Goal: Task Accomplishment & Management: Complete application form

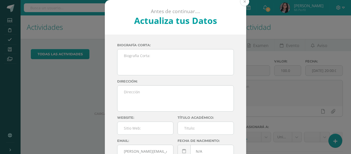
click at [244, 1] on button at bounding box center [244, 1] width 9 height 9
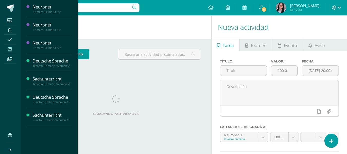
click at [11, 50] on icon at bounding box center [10, 49] width 4 height 4
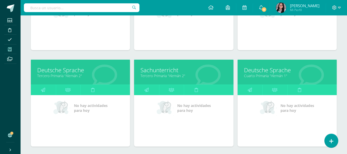
scroll to position [134, 0]
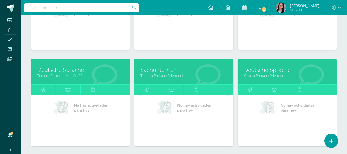
click at [107, 71] on link "Deutsche Sprache" at bounding box center [80, 70] width 86 height 8
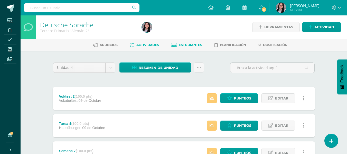
click at [181, 46] on span "Estudiantes" at bounding box center [190, 45] width 23 height 4
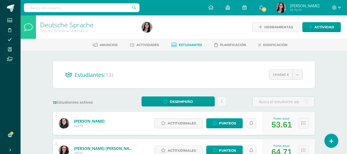
scroll to position [0, 0]
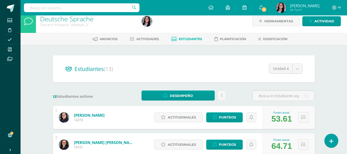
scroll to position [0, 0]
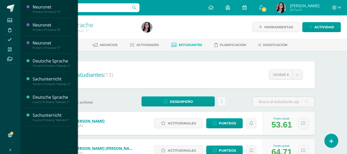
click at [11, 52] on span at bounding box center [10, 49] width 12 height 7
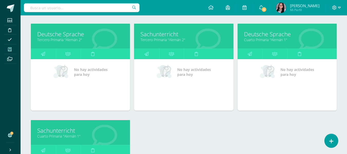
scroll to position [169, 0]
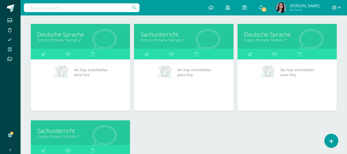
drag, startPoint x: 276, startPoint y: 30, endPoint x: 277, endPoint y: 33, distance: 3.7
click at [277, 33] on div "Deutsche Sprache Cuarto Primaria "Alemán 1"" at bounding box center [287, 36] width 99 height 25
click at [277, 33] on link "Deutsche Sprache" at bounding box center [287, 34] width 86 height 8
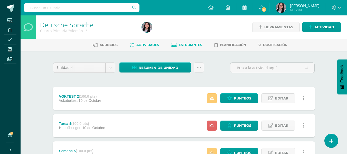
click at [184, 45] on span "Estudiantes" at bounding box center [190, 45] width 23 height 4
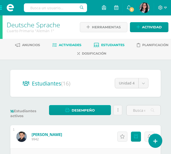
click at [65, 48] on link "Actividades" at bounding box center [66, 45] width 29 height 8
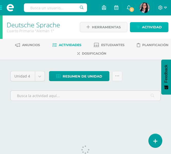
click at [146, 31] on span "Actividad" at bounding box center [152, 27] width 20 height 10
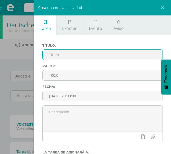
click at [88, 50] on input "text" at bounding box center [103, 55] width 120 height 10
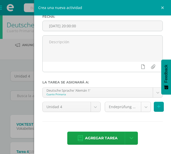
type input "Tarea 5"
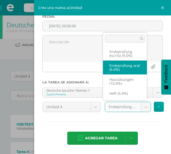
scroll to position [12, 0]
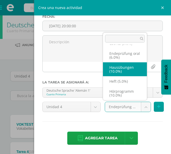
select select "233206"
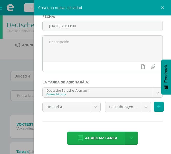
click at [96, 133] on span "Agregar tarea" at bounding box center [101, 137] width 33 height 13
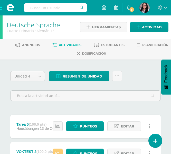
scroll to position [23, 0]
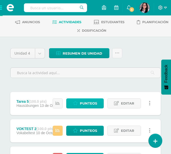
click at [100, 105] on link "Punteos" at bounding box center [84, 103] width 37 height 10
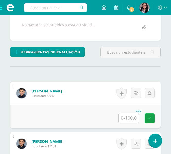
scroll to position [113, 0]
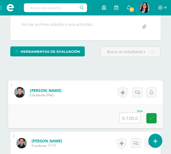
click at [131, 120] on input "text" at bounding box center [130, 117] width 21 height 10
type input "60"
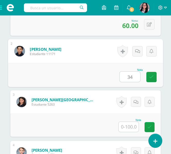
type input "34"
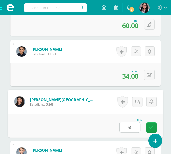
type input "60"
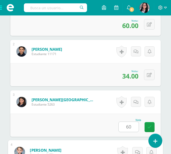
scroll to position [305, 0]
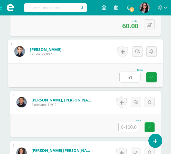
type input "51"
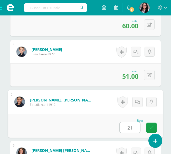
type input "21"
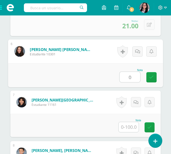
type input "0"
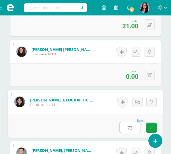
type input "73"
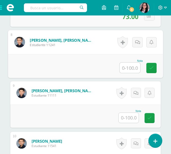
scroll to position [516, 0]
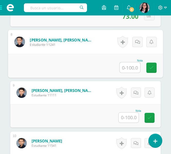
click at [129, 122] on div at bounding box center [128, 117] width 21 height 11
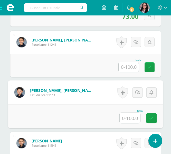
click at [128, 117] on input "text" at bounding box center [130, 117] width 21 height 10
type input "6"
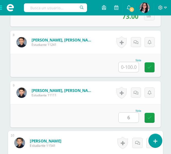
scroll to position [607, 0]
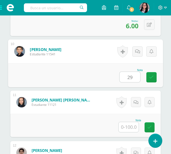
type input "29"
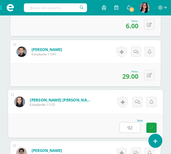
type input "92"
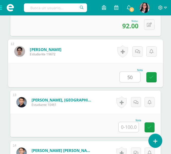
type input "50"
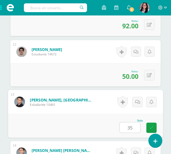
type input "35"
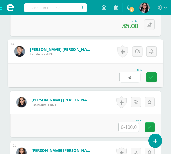
type input "60"
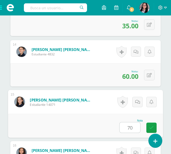
type input "70"
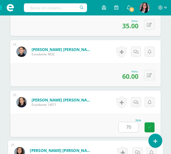
scroll to position [901, 0]
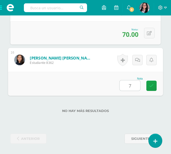
type input "71"
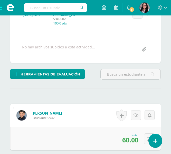
scroll to position [0, 0]
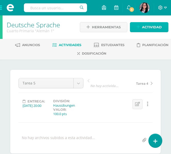
click at [153, 28] on span "Actividad" at bounding box center [152, 27] width 20 height 10
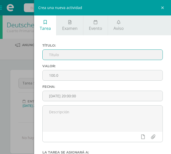
click at [108, 56] on input "text" at bounding box center [103, 55] width 120 height 10
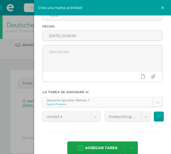
scroll to position [61, 0]
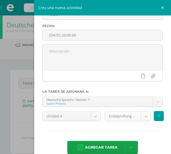
type input "Heft"
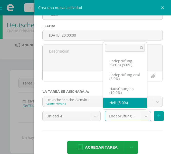
select select "233209"
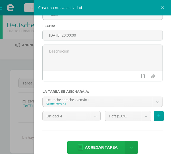
click at [91, 145] on span "Agregar tarea" at bounding box center [101, 147] width 33 height 13
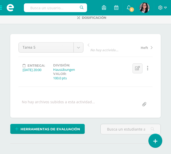
scroll to position [30, 0]
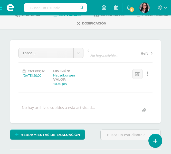
click at [147, 52] on span "Heft" at bounding box center [144, 53] width 7 height 5
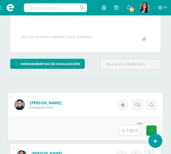
scroll to position [101, 0]
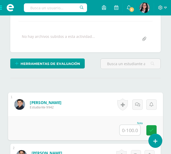
click at [130, 130] on input "text" at bounding box center [130, 130] width 21 height 10
type input "80"
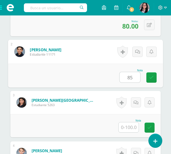
type input "85"
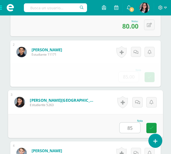
type input "85"
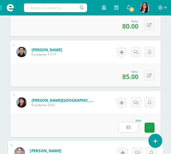
scroll to position [304, 0]
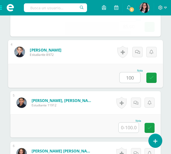
type input "100"
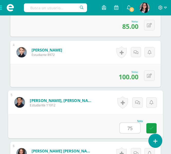
type input "75"
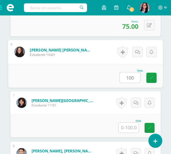
type input "100"
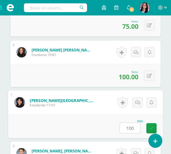
type input "100"
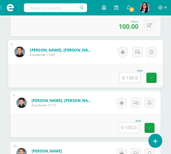
click at [132, 74] on input "text" at bounding box center [130, 77] width 21 height 10
type input "75"
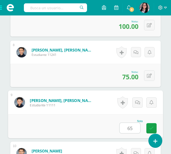
type input "65"
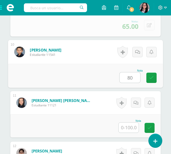
type input "80"
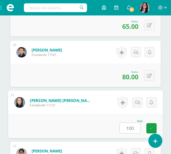
type input "100"
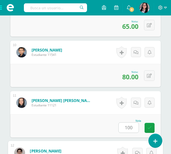
scroll to position [707, 0]
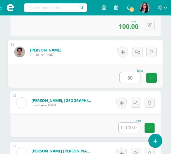
type input "80"
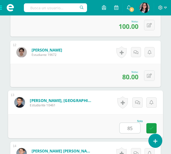
type input "85"
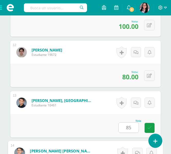
scroll to position [808, 0]
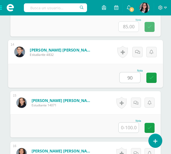
type input "90"
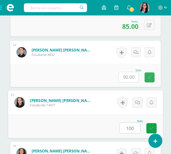
type input "100"
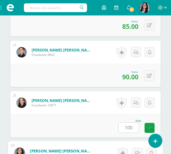
scroll to position [900, 0]
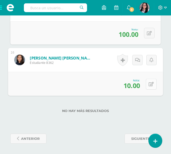
click at [147, 83] on button at bounding box center [151, 83] width 11 height 11
type input "100"
